Goal: Information Seeking & Learning: Learn about a topic

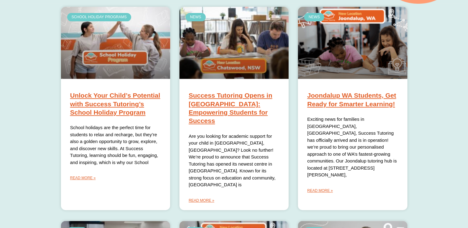
scroll to position [223, 0]
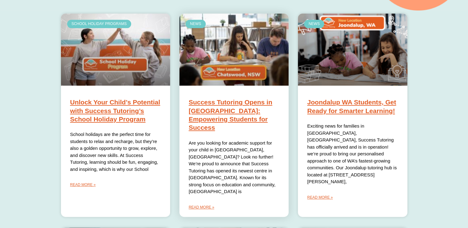
click at [228, 105] on link "Success Tutoring Opens in [GEOGRAPHIC_DATA]: Empowering Students for Success" at bounding box center [230, 115] width 83 height 32
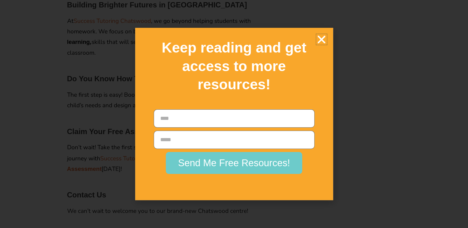
scroll to position [1048, 0]
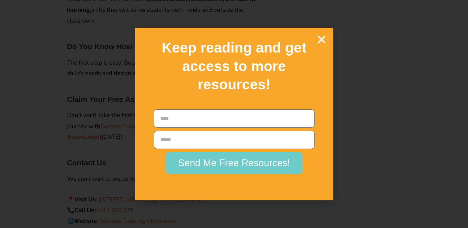
click at [321, 37] on icon "Close" at bounding box center [321, 39] width 11 height 11
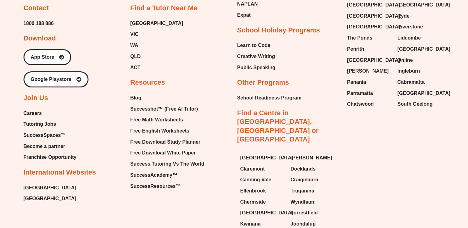
scroll to position [2198, 0]
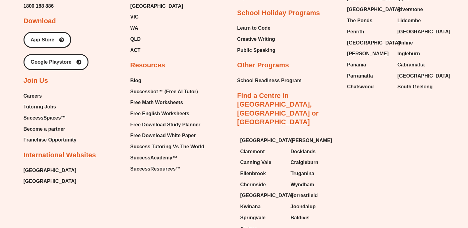
click at [51, 177] on span "[GEOGRAPHIC_DATA]" at bounding box center [50, 181] width 53 height 9
